Goal: Task Accomplishment & Management: Manage account settings

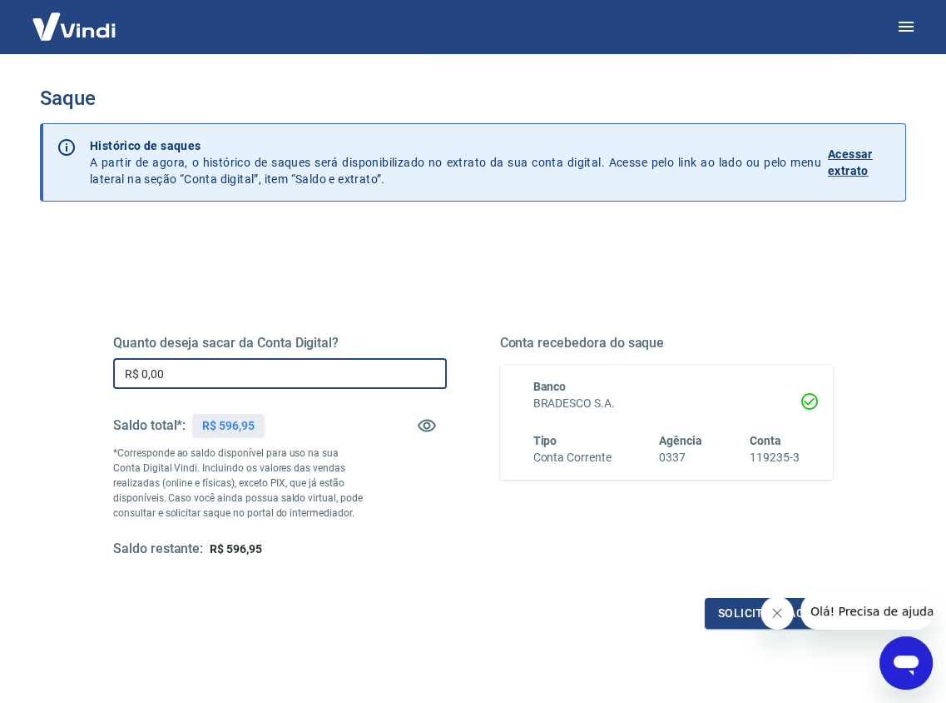
click at [326, 365] on input "R$ 0,00" at bounding box center [280, 373] width 334 height 31
